Goal: Transaction & Acquisition: Purchase product/service

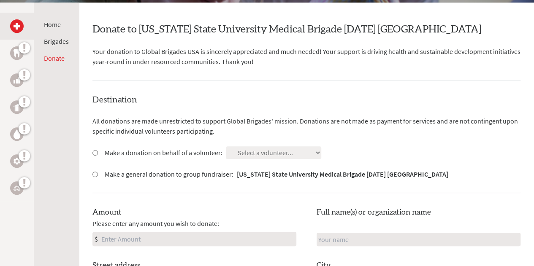
click at [94, 153] on input "Make a donation on behalf of a volunteer:" at bounding box center [94, 152] width 5 height 5
radio input "true"
click at [286, 154] on select "Select a volunteer... [PERSON_NAME] [PERSON_NAME] [PERSON_NAME] [PERSON_NAME] […" at bounding box center [273, 152] width 95 height 13
click at [434, 149] on div "Make a donation on behalf of a volunteer: Select a volunteer... [PERSON_NAME] […" at bounding box center [306, 152] width 428 height 13
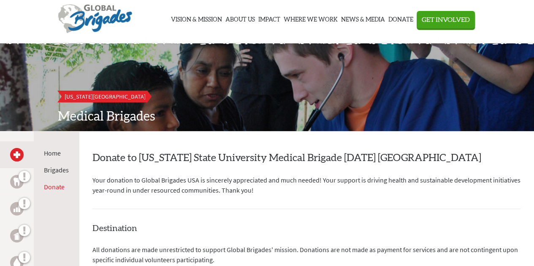
scroll to position [19, 0]
